Goal: Information Seeking & Learning: Learn about a topic

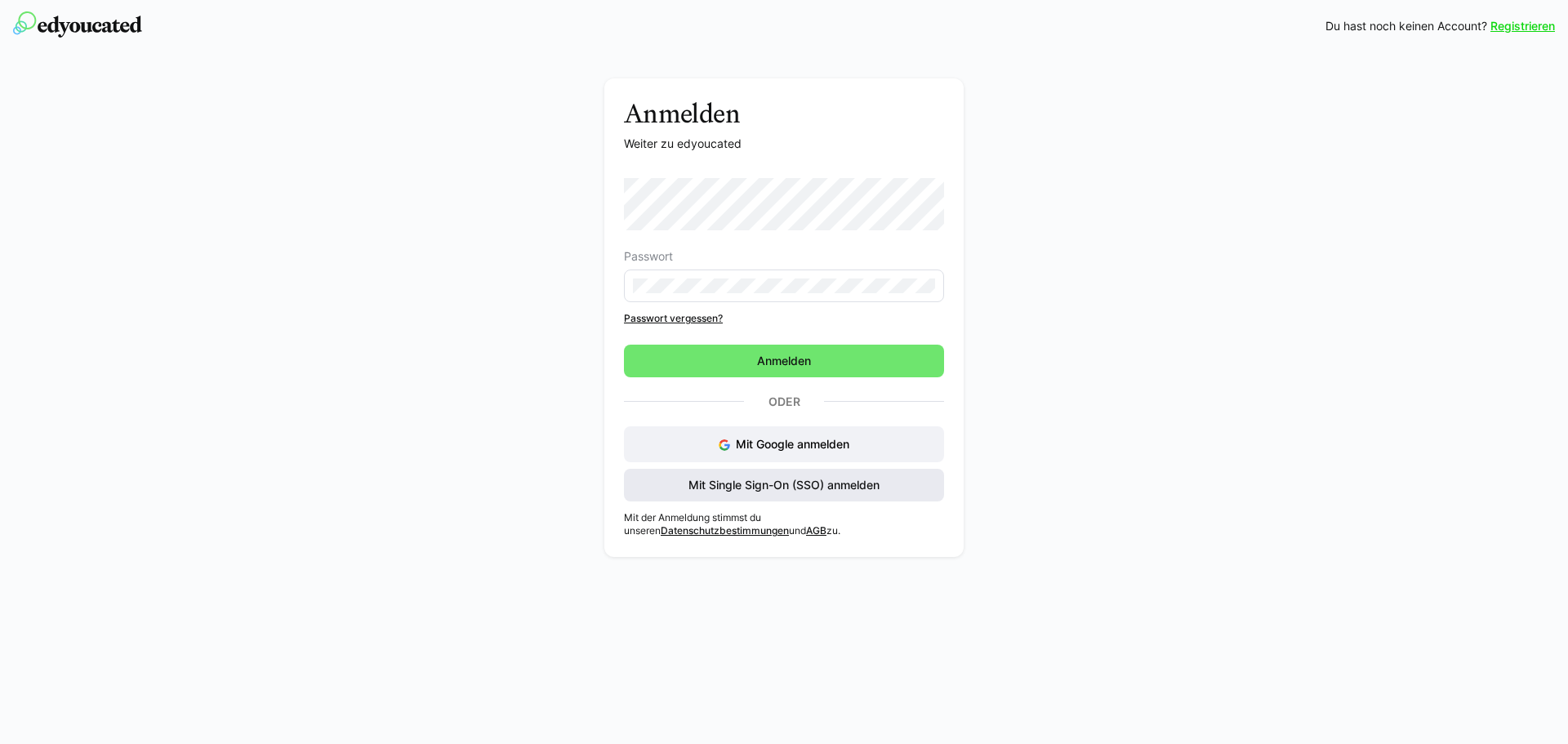
click at [907, 501] on span "Mit Single Sign-On (SSO) anmelden" at bounding box center [784, 484] width 320 height 32
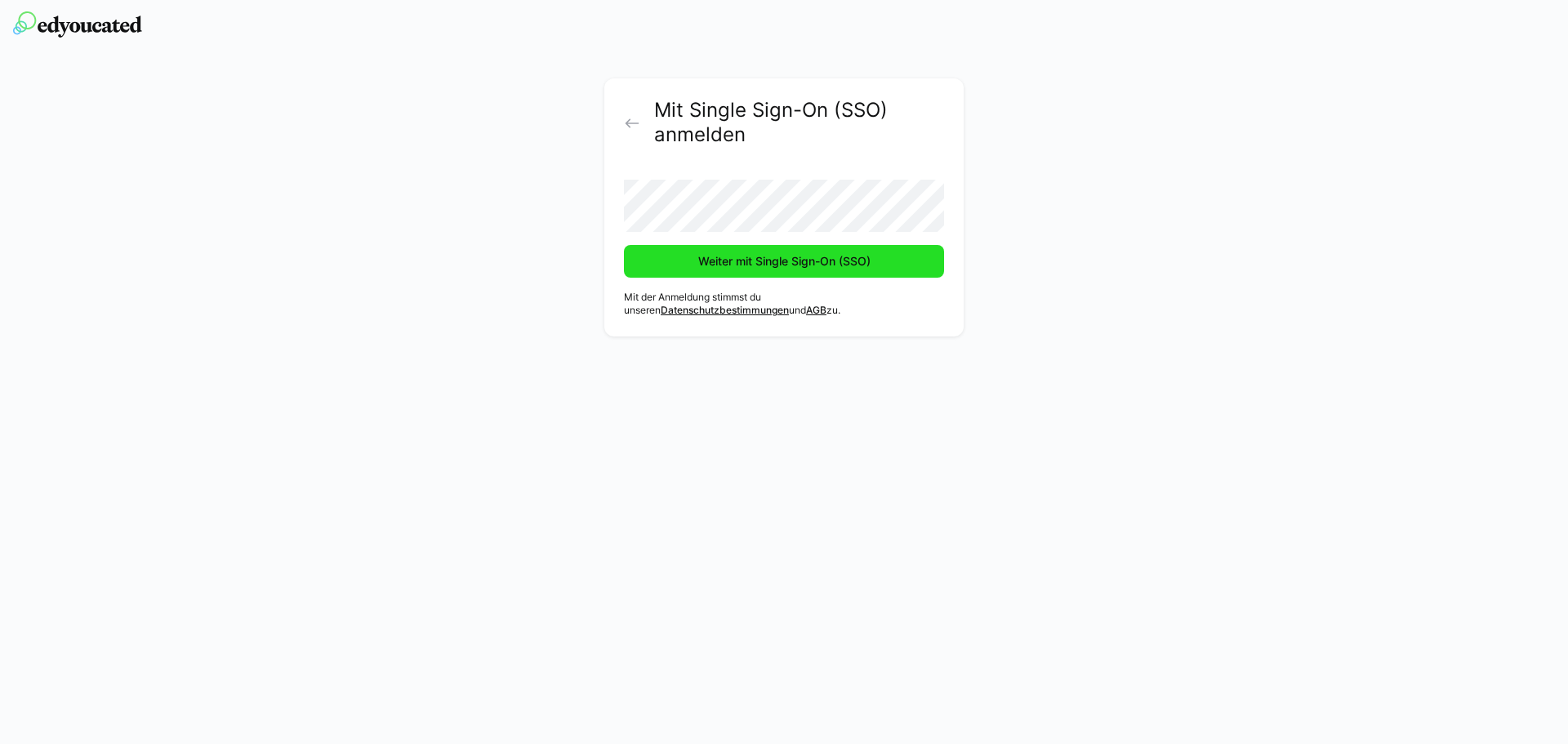
click at [798, 250] on span "Weiter mit Single Sign-On (SSO)" at bounding box center [784, 261] width 320 height 32
click at [802, 252] on span "Weiter mit Single Sign-On (SSO)" at bounding box center [784, 261] width 320 height 32
click at [814, 270] on span "Weiter mit Single Sign-On (SSO)" at bounding box center [784, 261] width 320 height 32
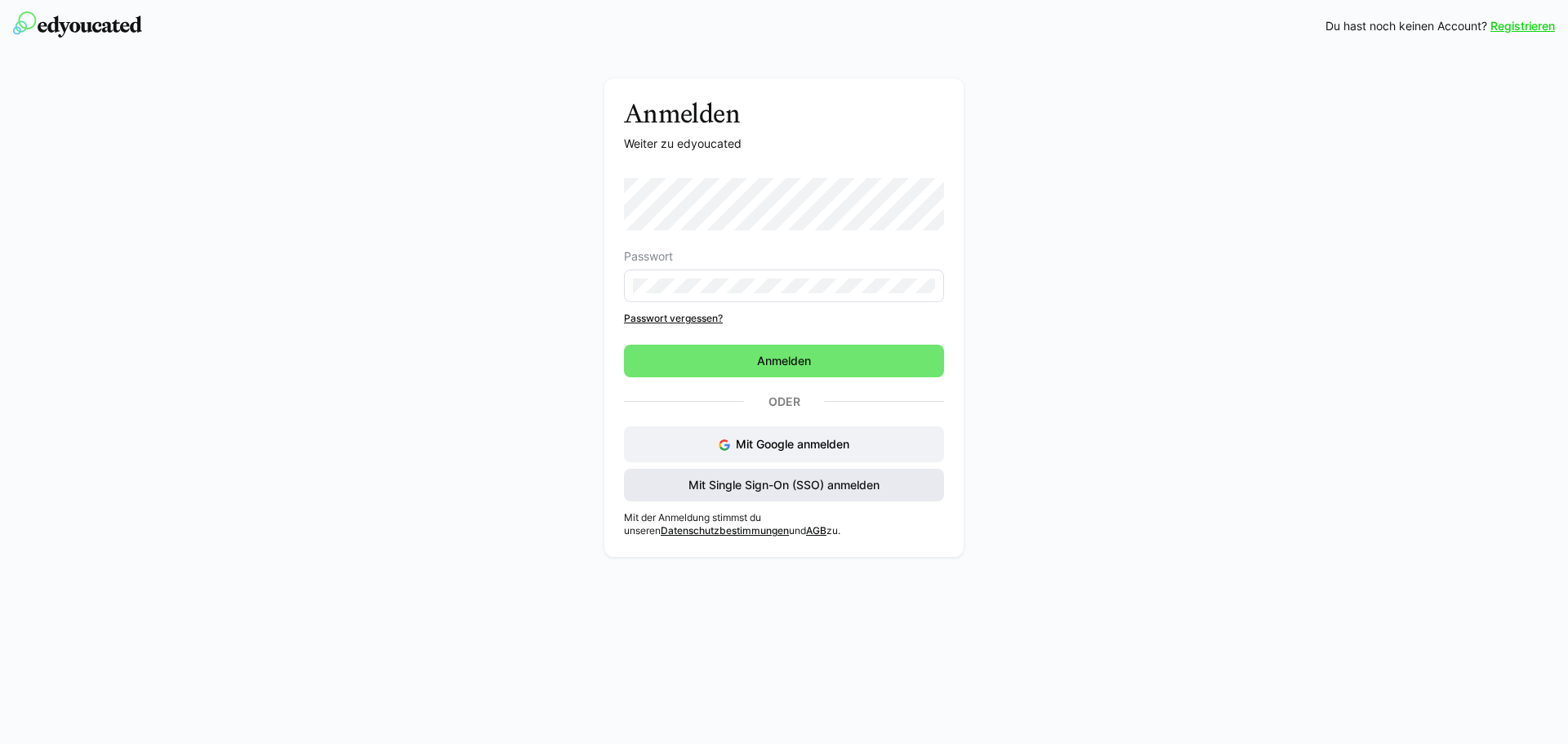
click at [897, 484] on span "Mit Single Sign-On (SSO) anmelden" at bounding box center [784, 484] width 320 height 32
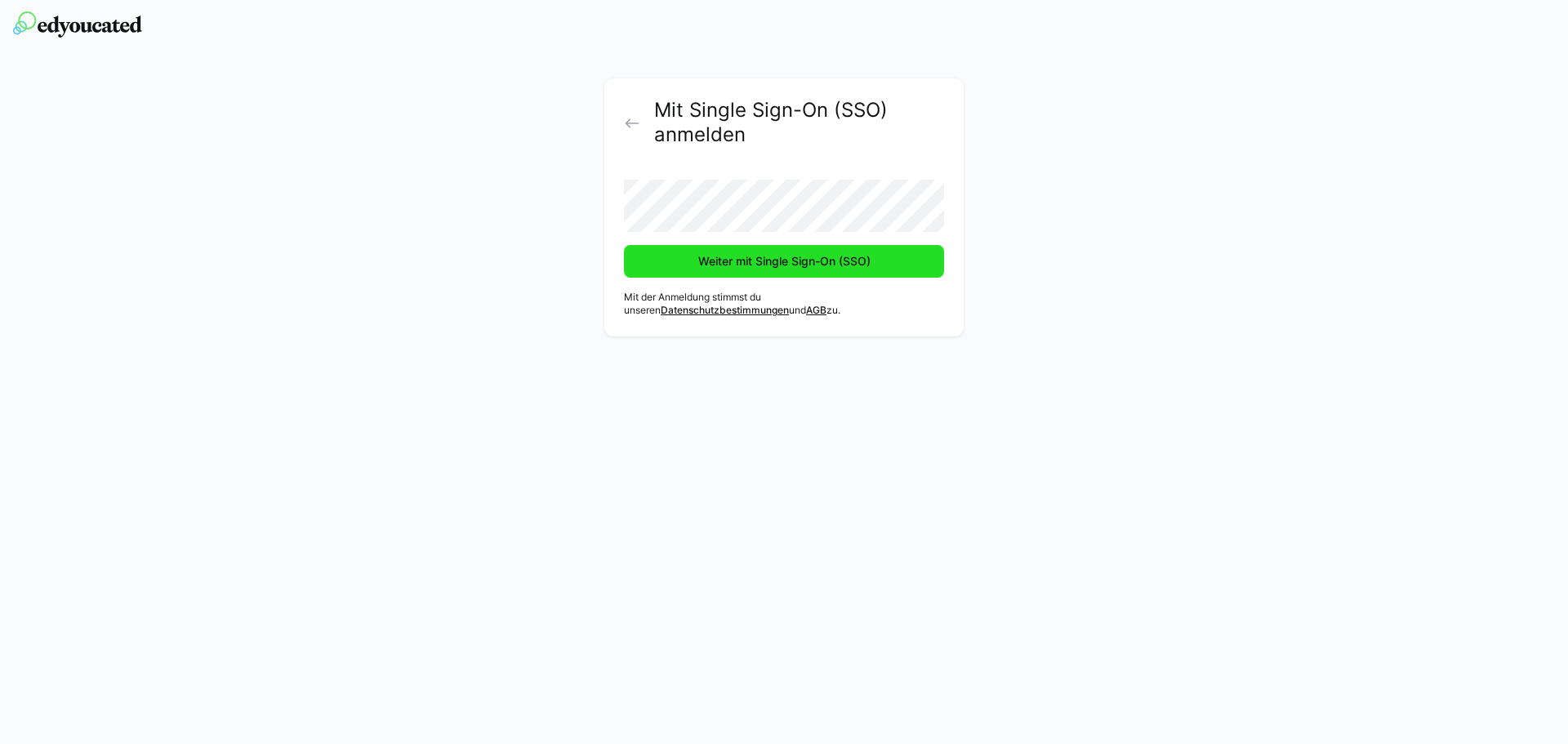
click at [848, 267] on span "Weiter mit Single Sign-On (SSO)" at bounding box center [784, 262] width 177 height 17
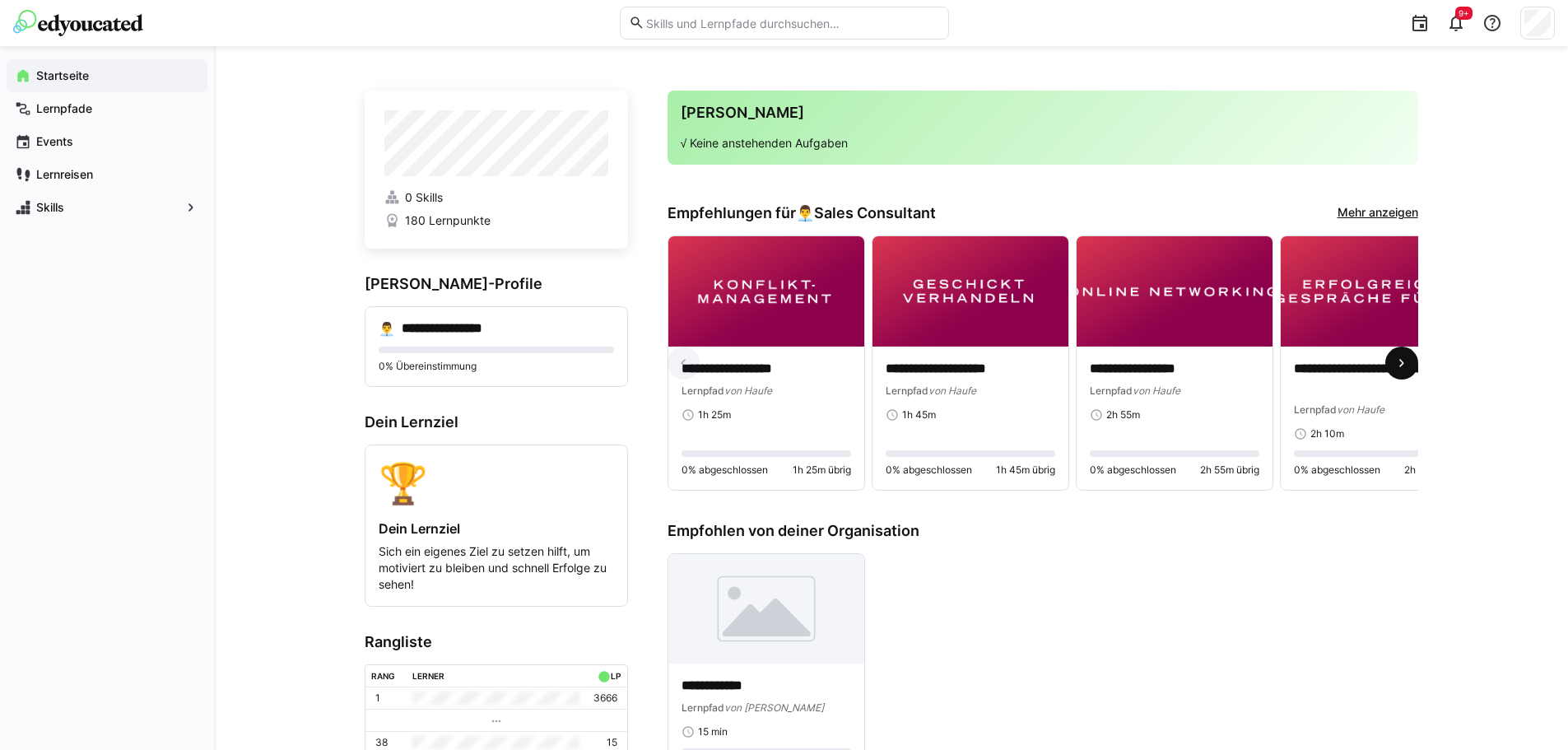
click at [1402, 353] on span at bounding box center [1402, 362] width 32 height 32
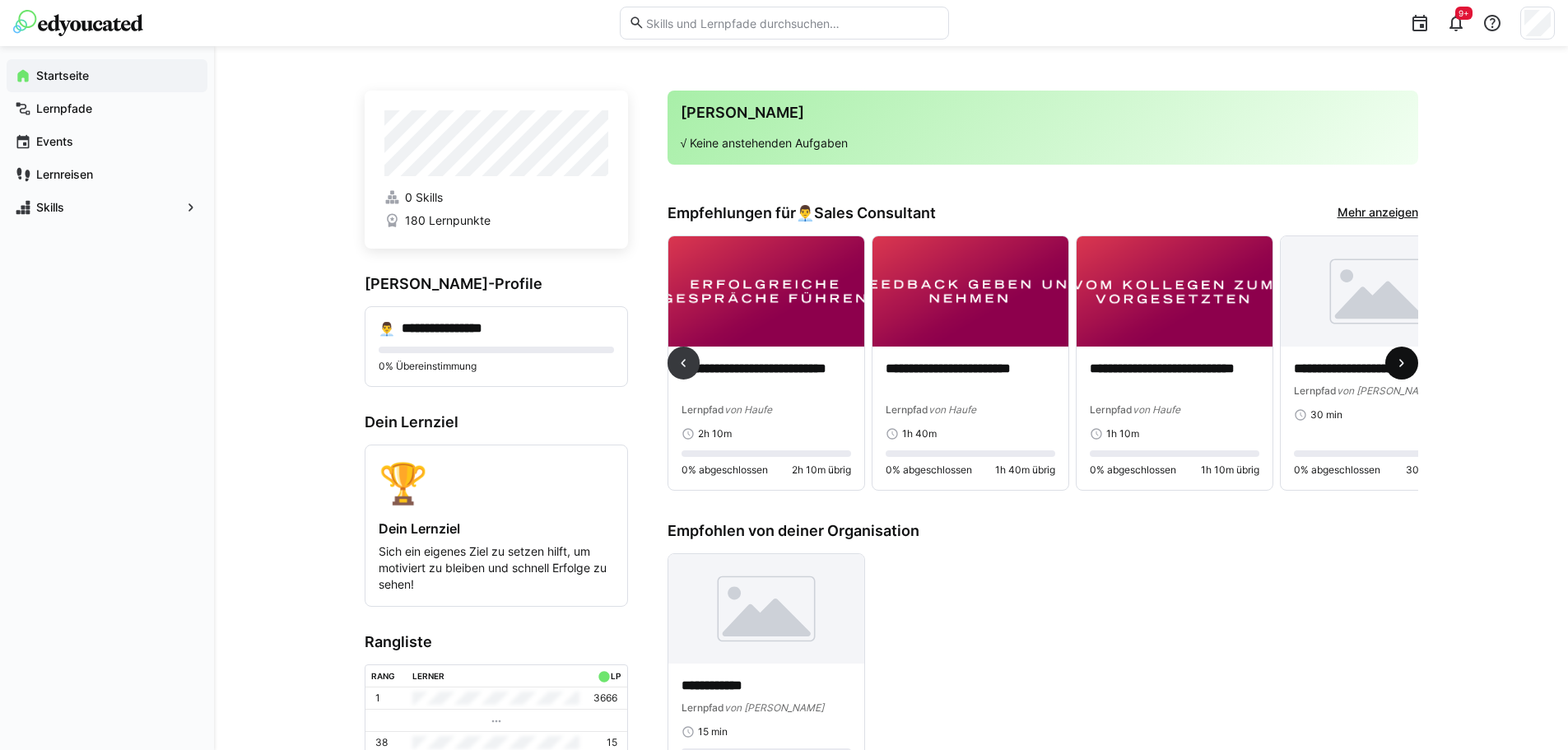
click at [1406, 368] on eds-icon at bounding box center [1402, 363] width 17 height 17
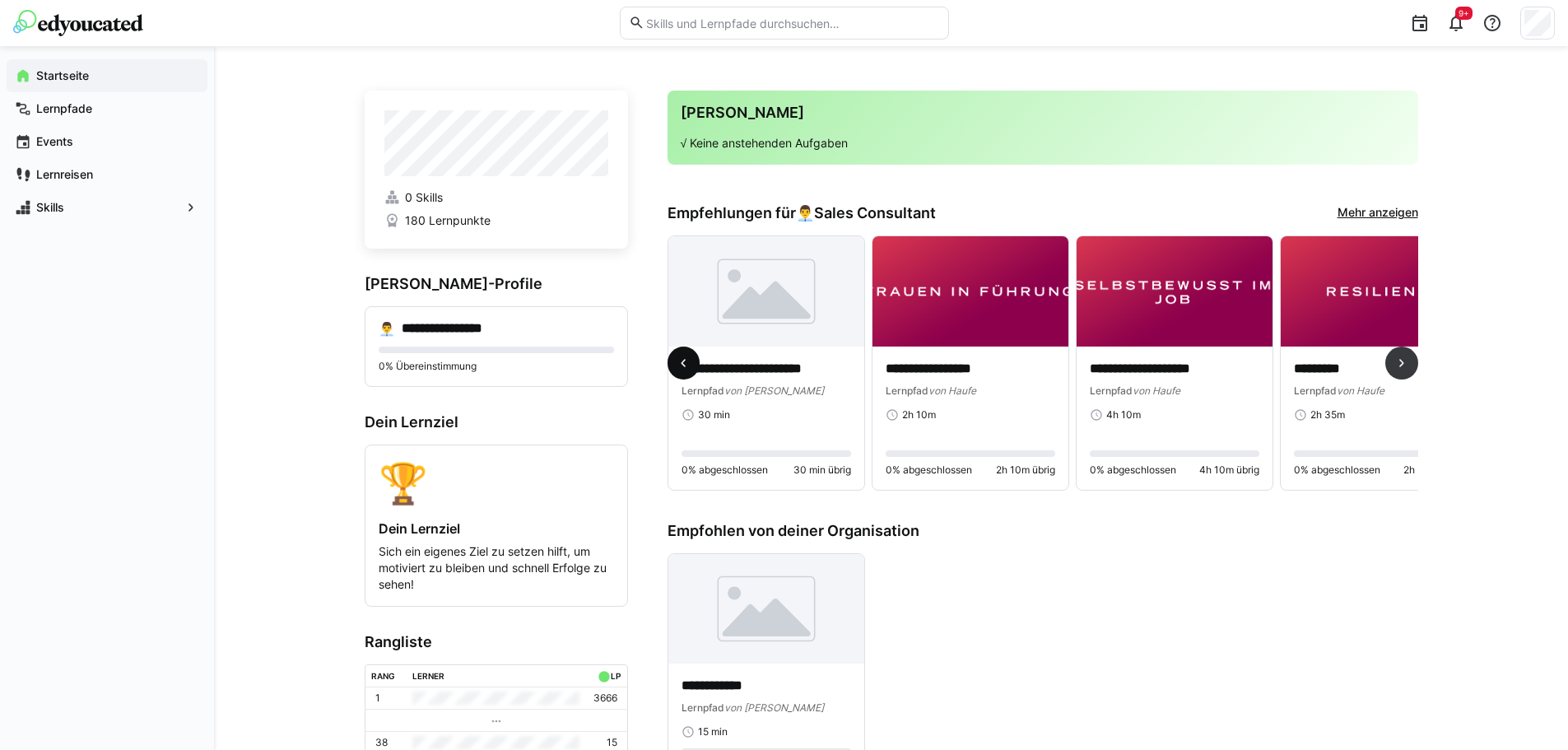
click at [682, 363] on eds-icon at bounding box center [683, 363] width 17 height 17
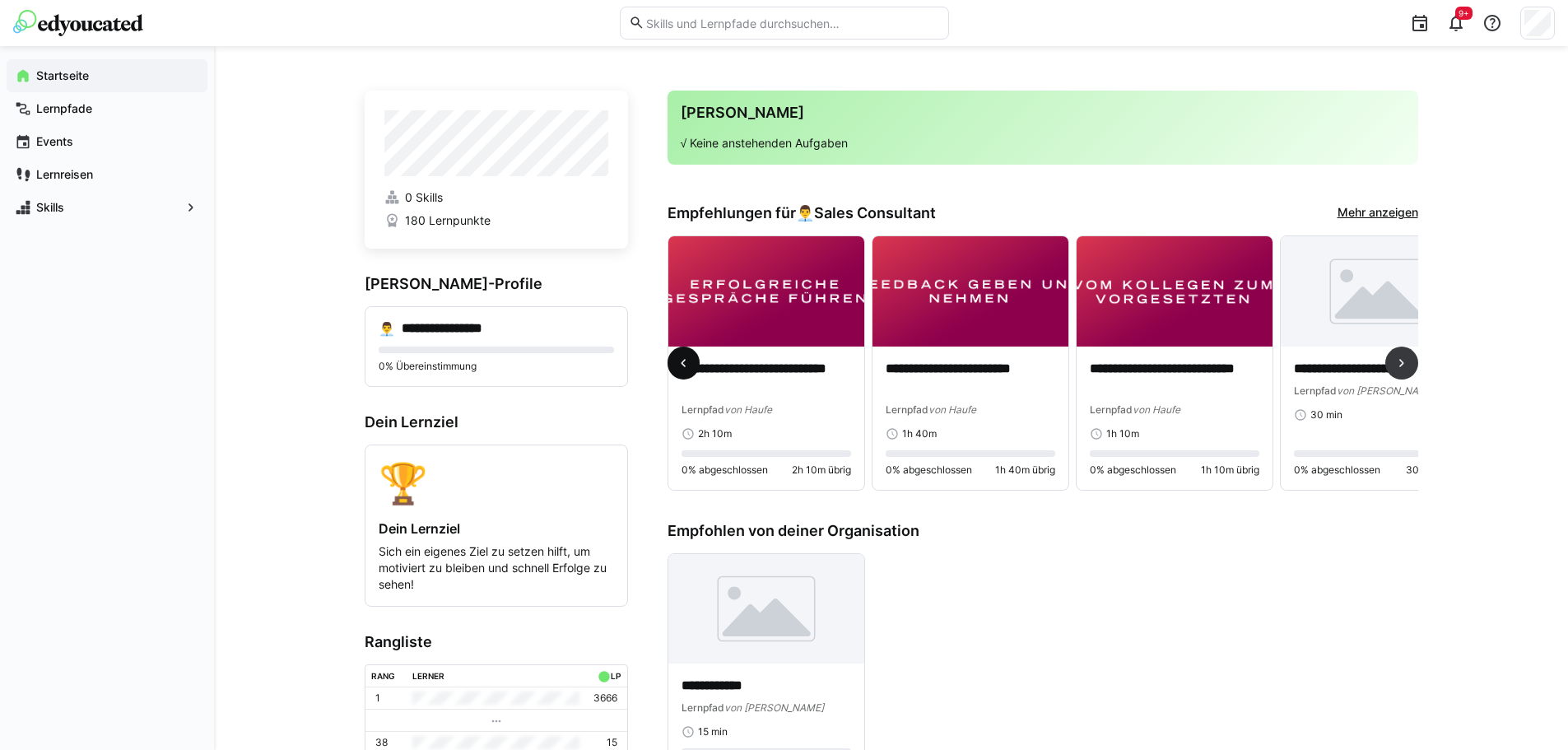
click at [682, 363] on eds-icon at bounding box center [683, 363] width 17 height 17
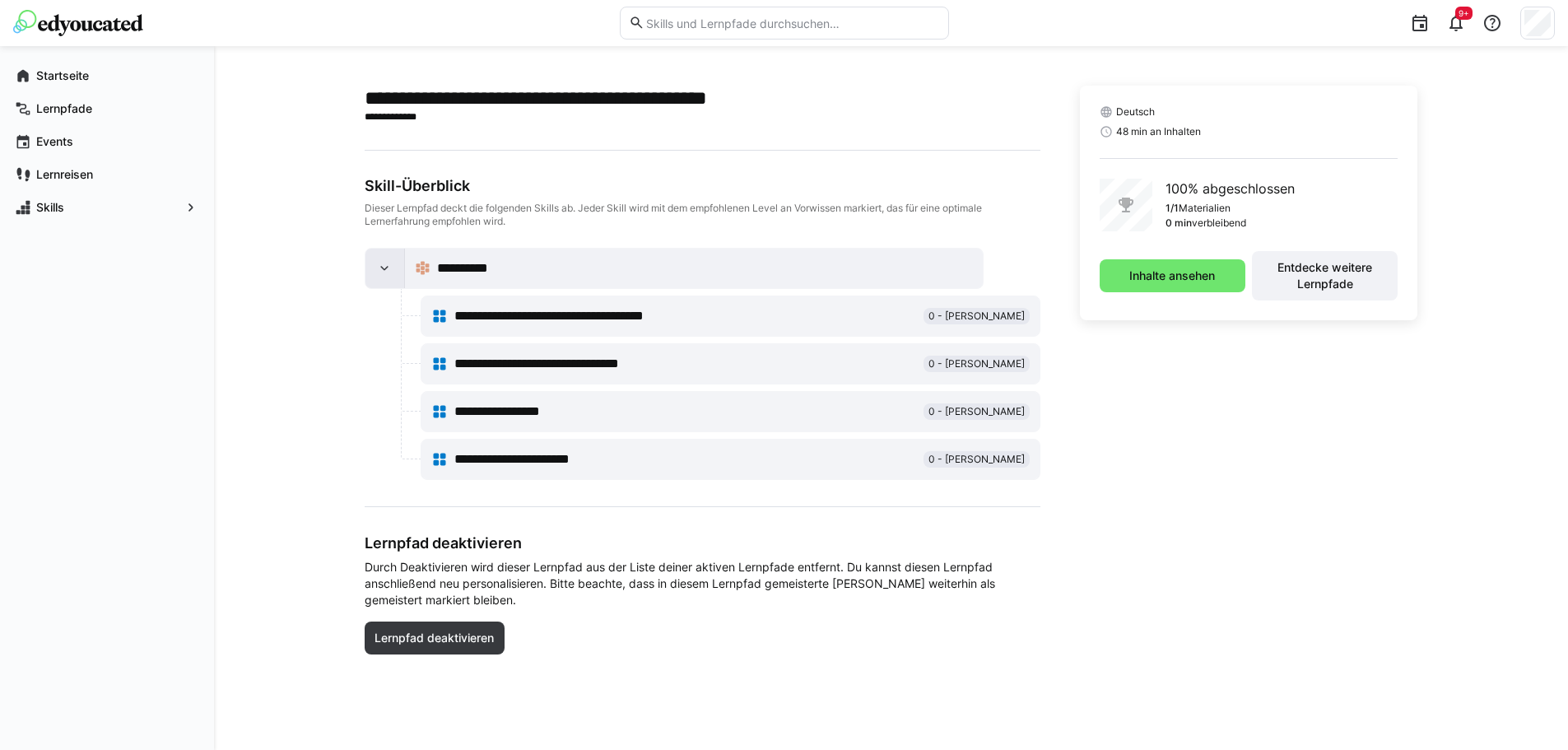
click at [381, 267] on eds-icon at bounding box center [384, 268] width 17 height 17
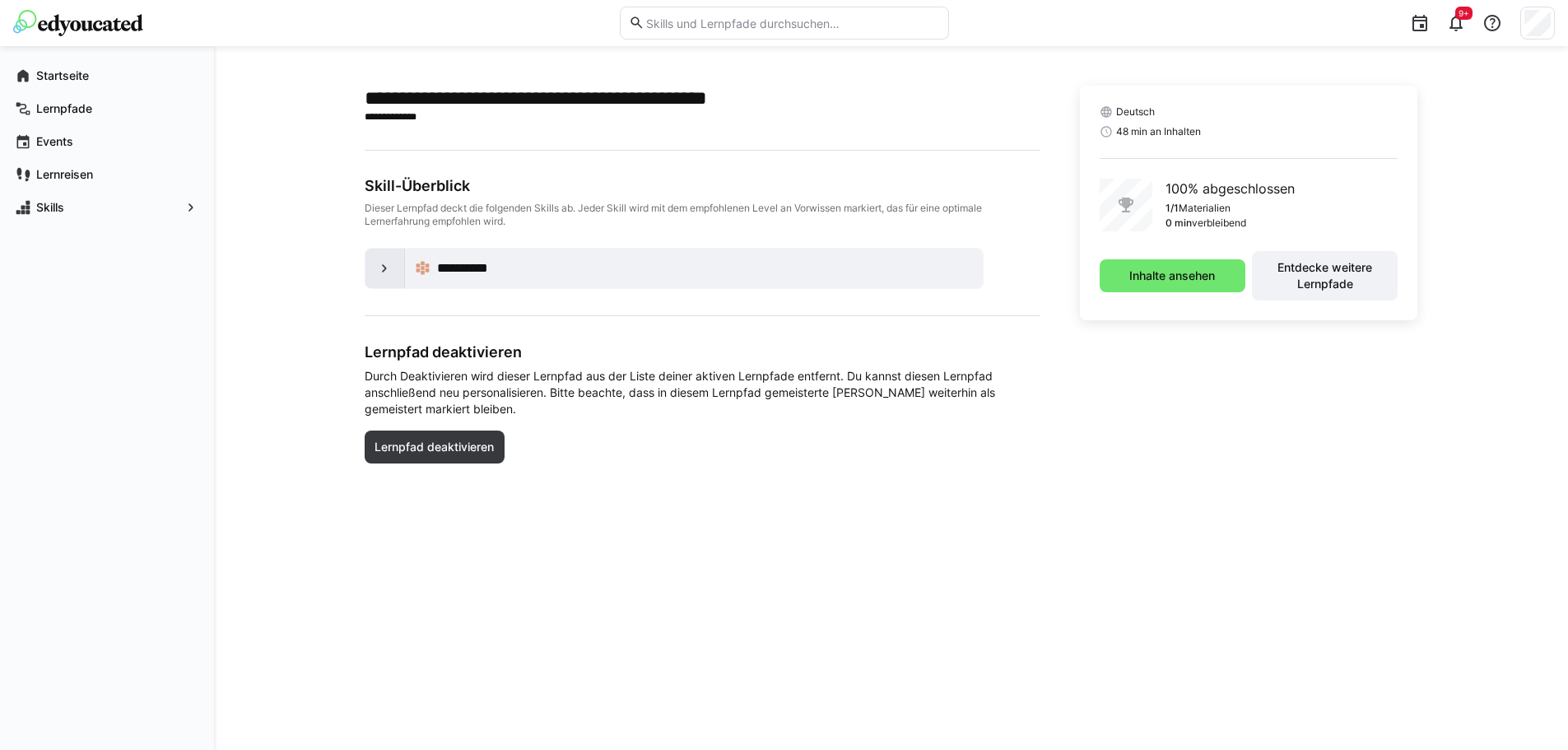
click at [381, 267] on eds-icon at bounding box center [384, 268] width 17 height 17
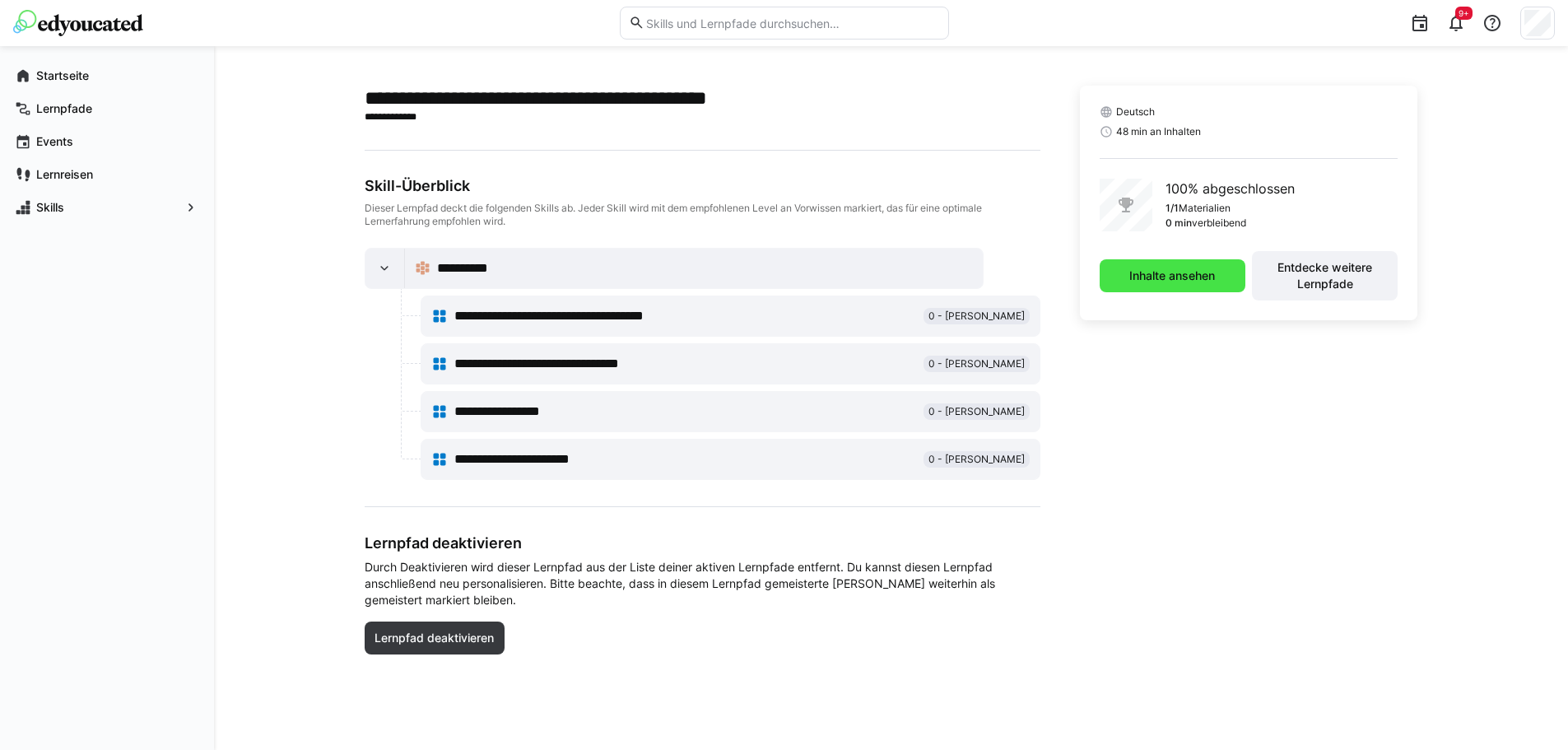
click at [1148, 283] on span "Inhalte ansehen" at bounding box center [1173, 276] width 91 height 17
